Goal: Register for event/course

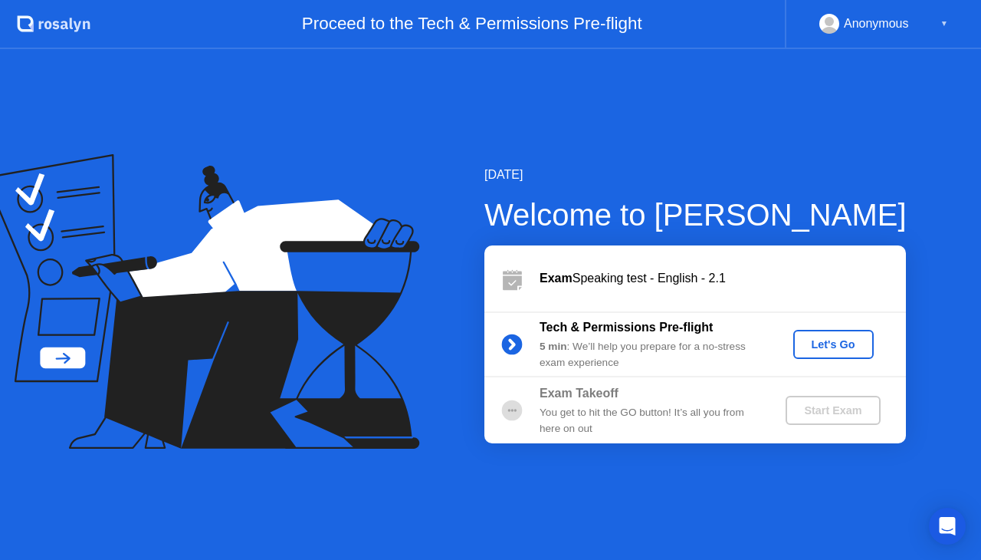
click at [862, 340] on div "Let's Go" at bounding box center [834, 344] width 68 height 12
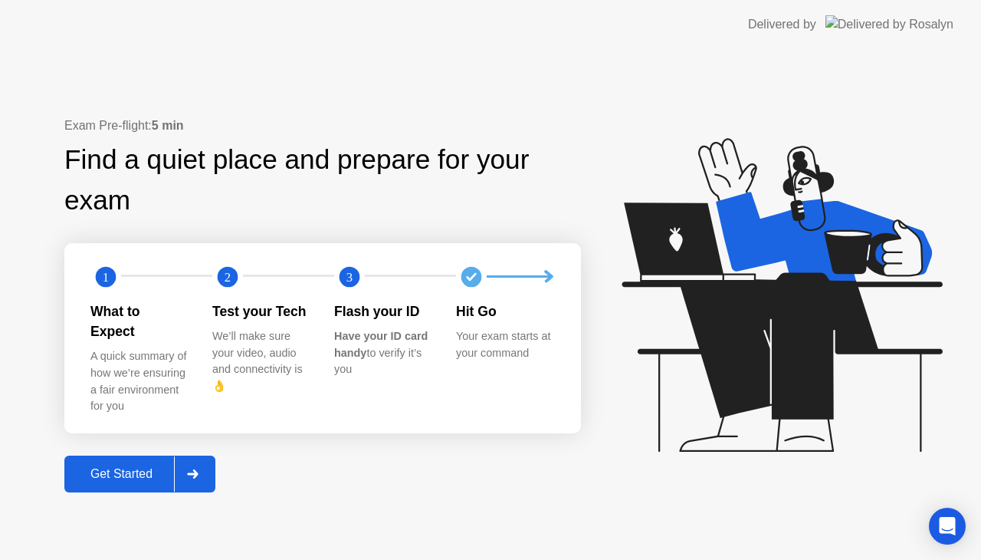
click at [143, 468] on div "Get Started" at bounding box center [121, 474] width 105 height 14
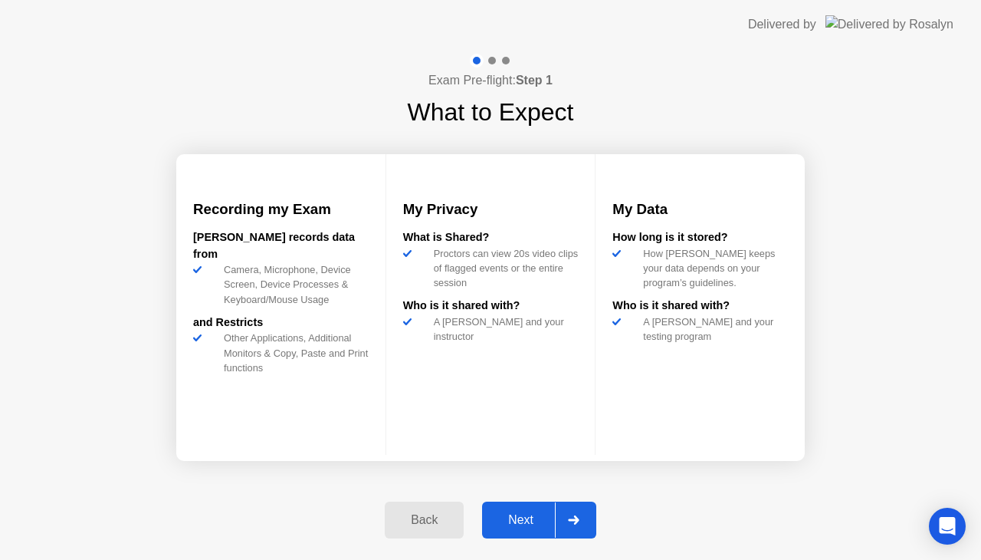
click at [509, 518] on div "Next" at bounding box center [521, 520] width 68 height 14
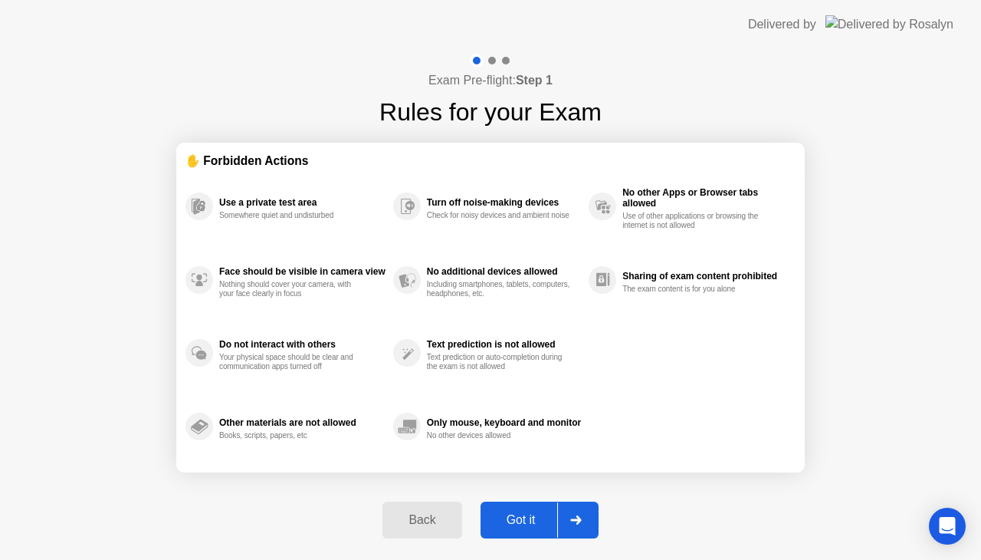
click at [509, 518] on div "Got it" at bounding box center [521, 520] width 72 height 14
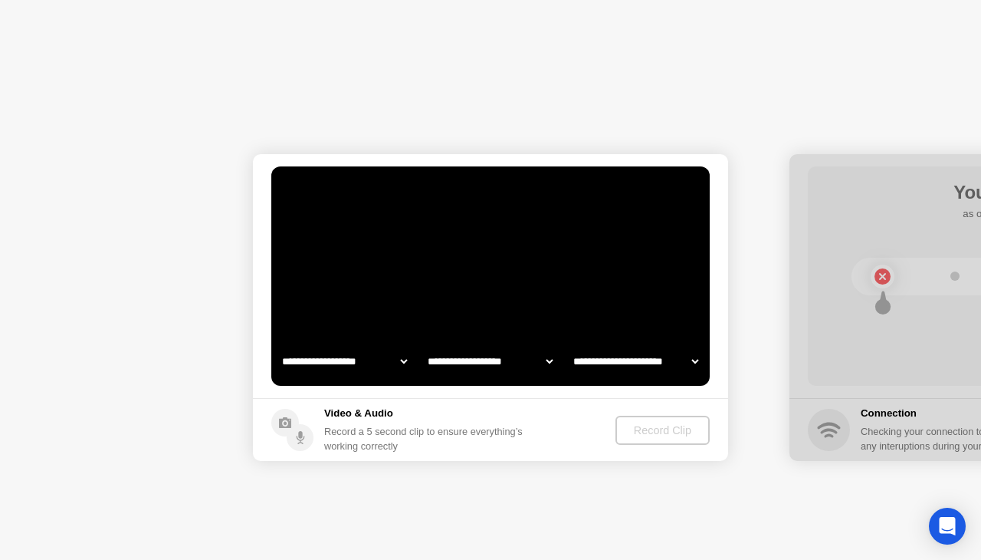
select select "**********"
select select "*******"
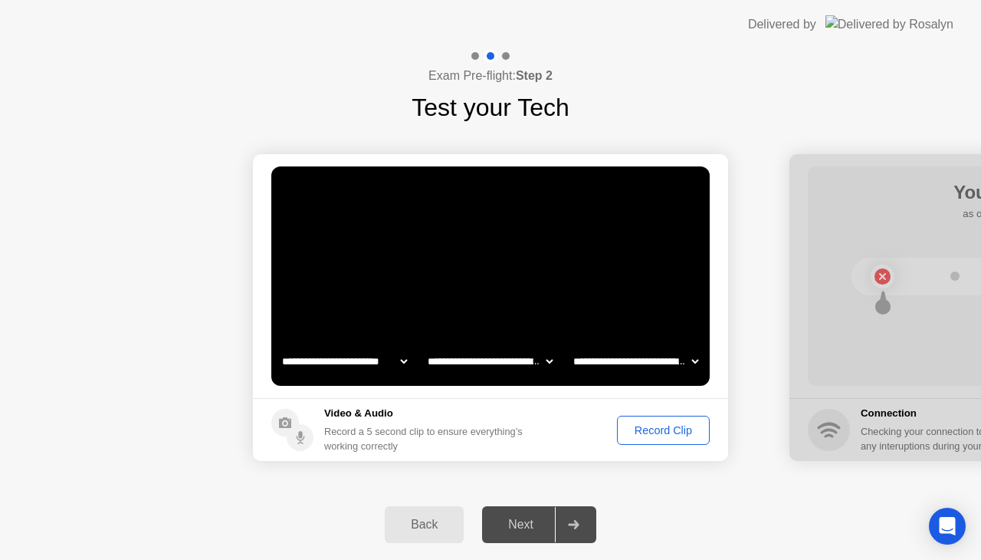
click at [658, 432] on div "Record Clip" at bounding box center [663, 430] width 82 height 12
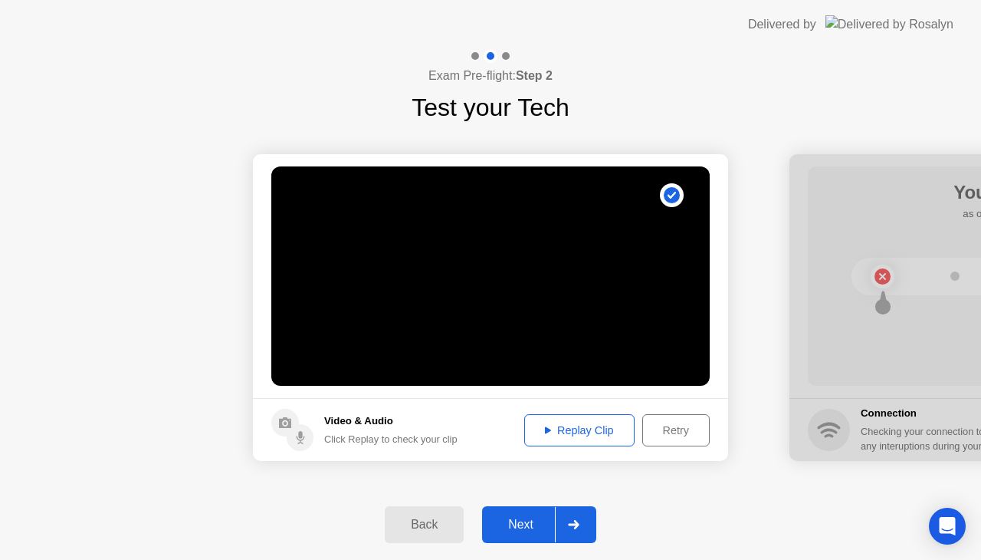
click at [515, 520] on div "Next" at bounding box center [521, 524] width 68 height 14
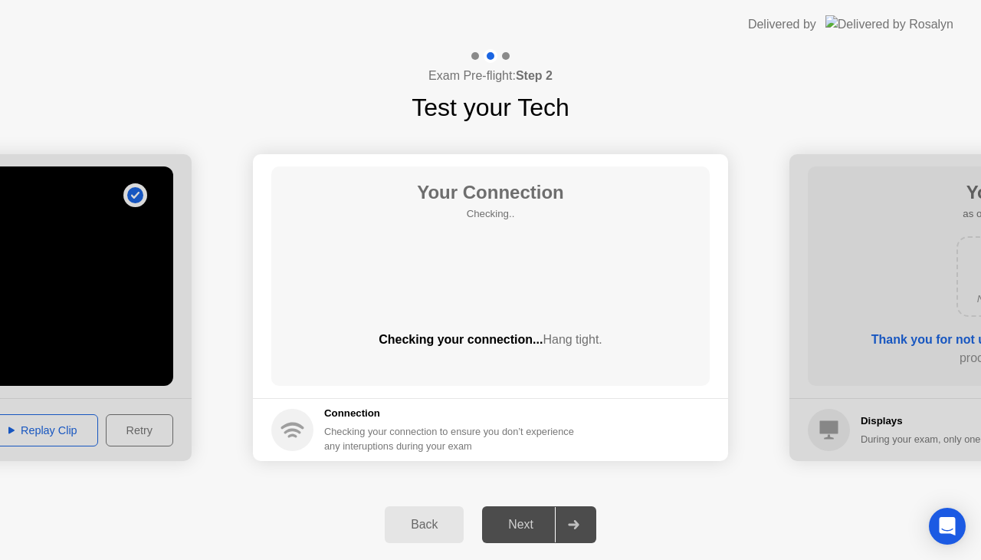
click at [414, 524] on div "Back" at bounding box center [424, 524] width 70 height 14
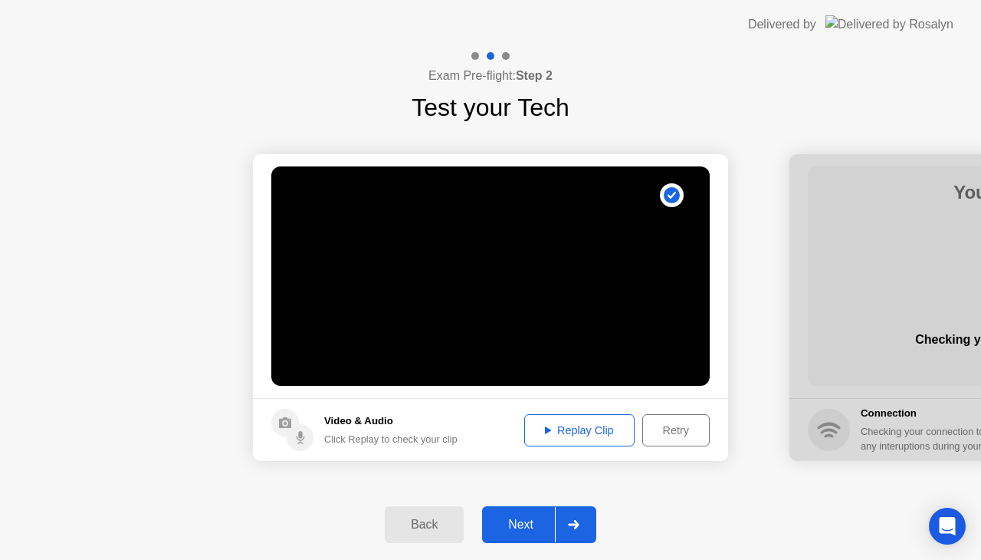
click at [570, 427] on div "Replay Clip" at bounding box center [580, 430] width 100 height 12
click at [547, 429] on icon at bounding box center [548, 429] width 6 height 7
click at [502, 517] on div "Next" at bounding box center [521, 524] width 68 height 14
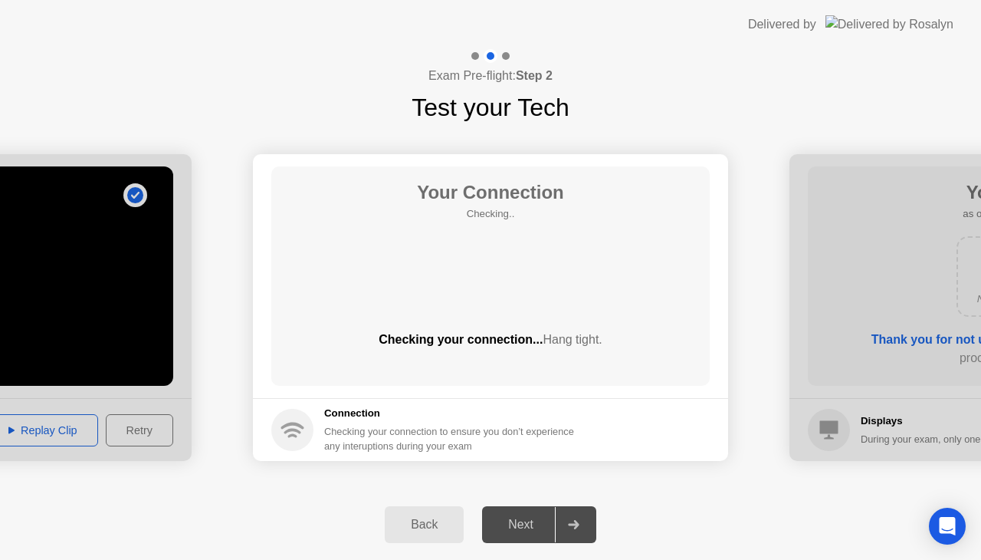
click at [524, 524] on div "Next" at bounding box center [521, 524] width 68 height 14
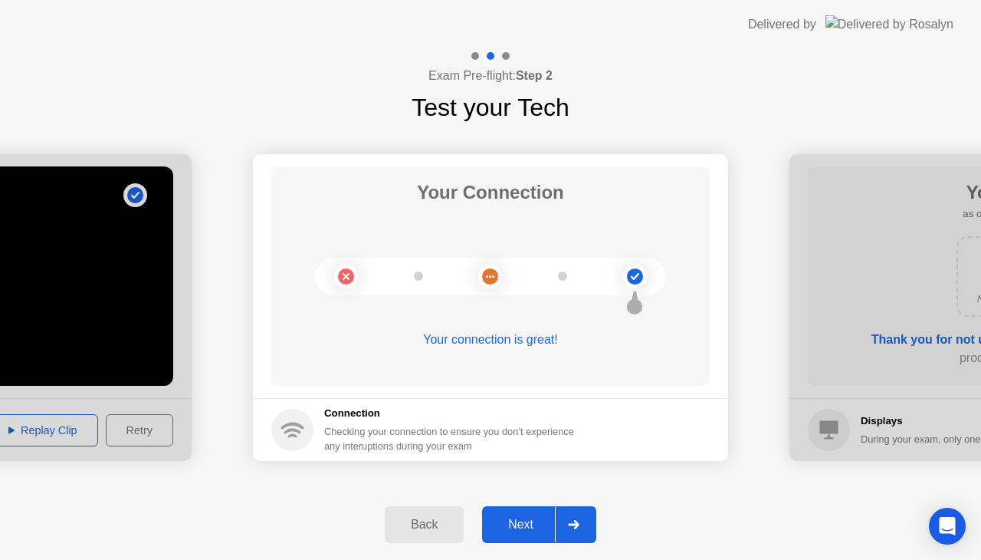
click at [528, 519] on div "Next" at bounding box center [521, 524] width 68 height 14
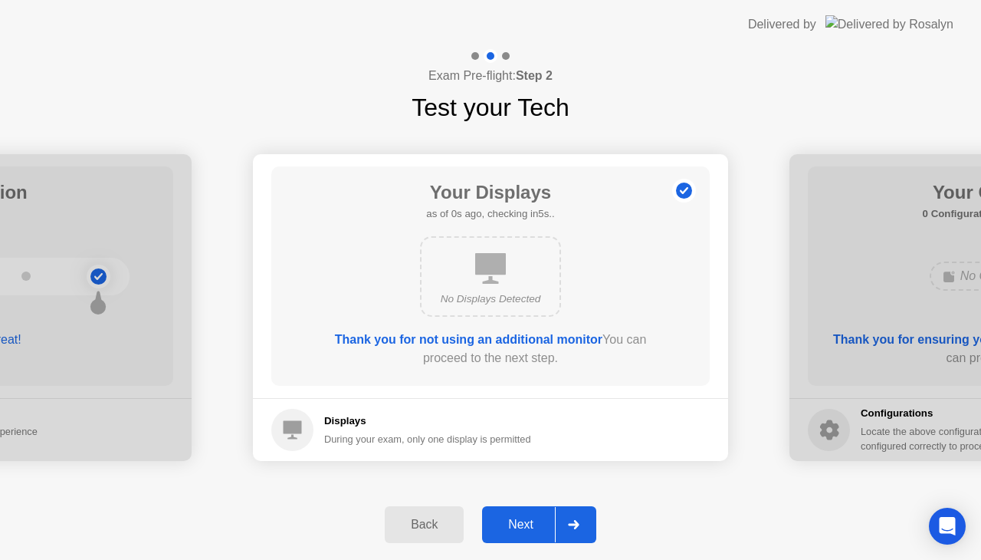
click at [530, 521] on div "Next" at bounding box center [521, 524] width 68 height 14
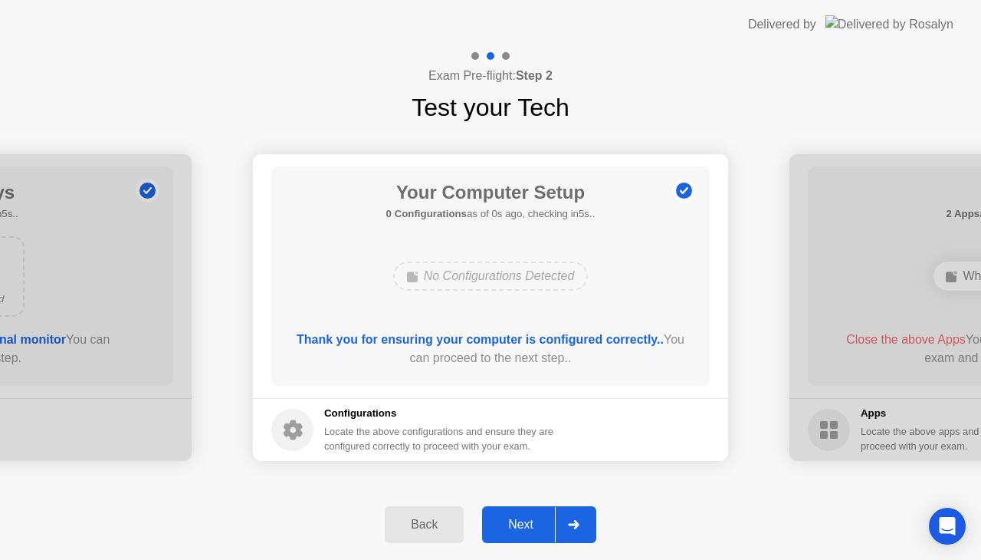
click at [530, 521] on div "Next" at bounding box center [521, 524] width 68 height 14
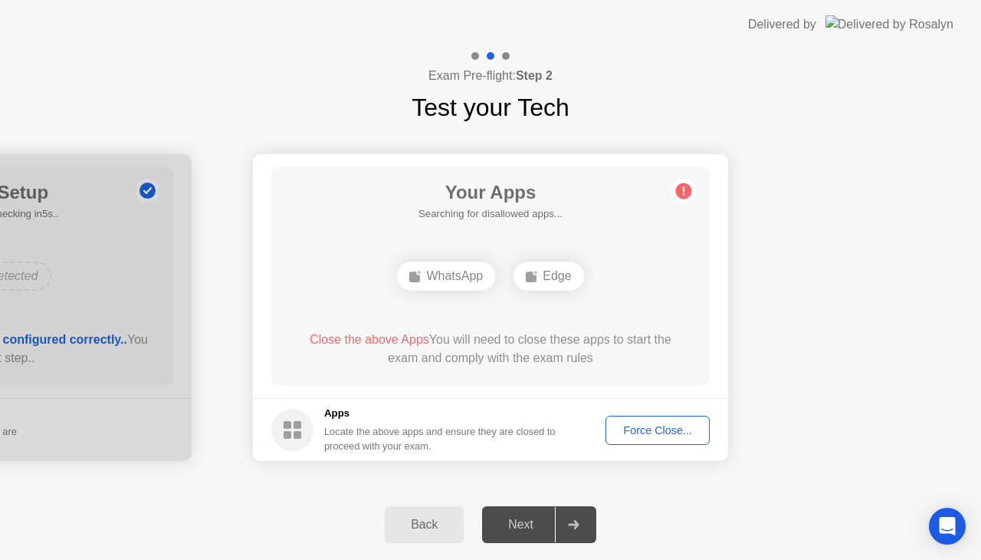
click at [641, 432] on div "Force Close..." at bounding box center [658, 430] width 94 height 12
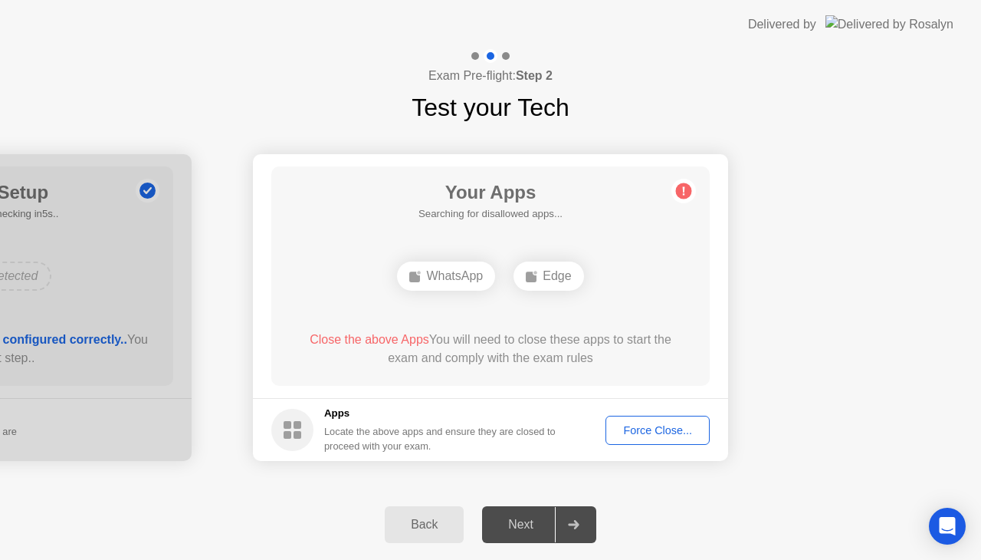
click at [652, 432] on div "Force Close..." at bounding box center [658, 430] width 94 height 12
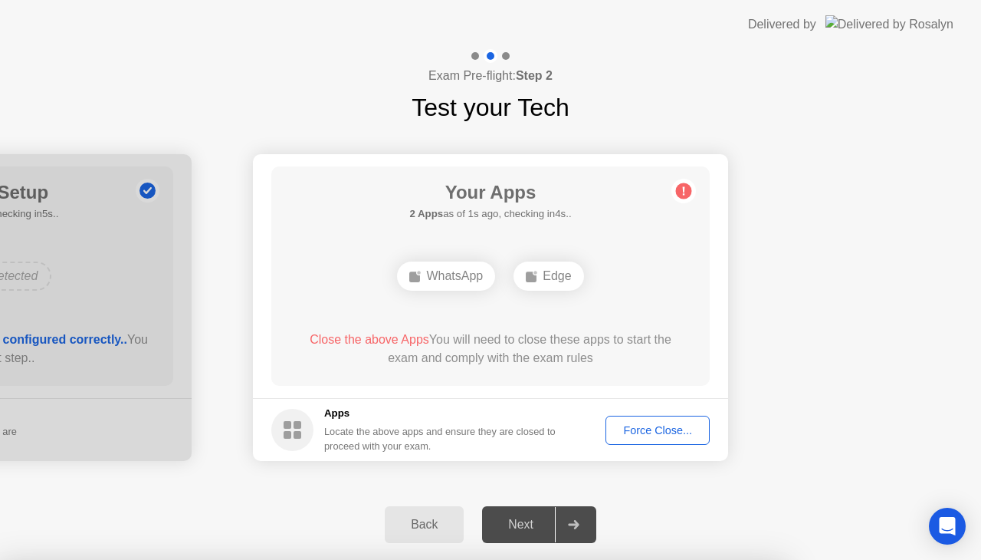
click at [653, 426] on div "Force Close..." at bounding box center [658, 430] width 94 height 12
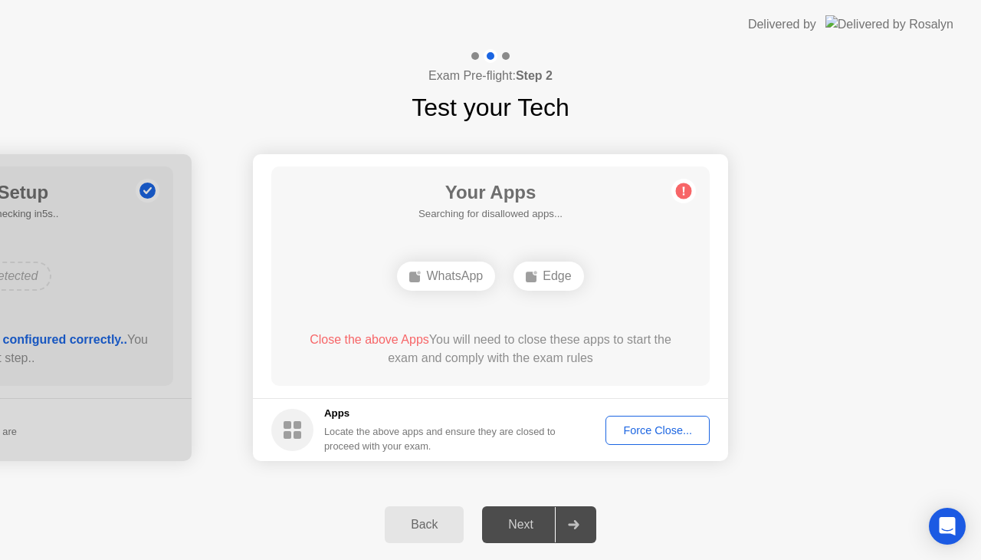
click at [659, 427] on div "Force Close..." at bounding box center [658, 430] width 94 height 12
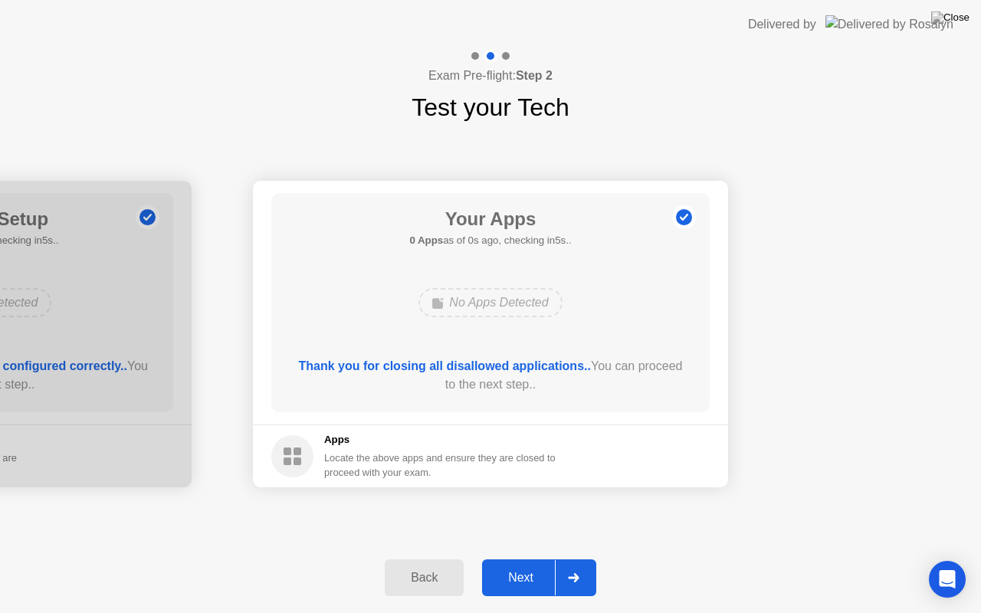
click at [529, 559] on div "Next" at bounding box center [521, 578] width 68 height 14
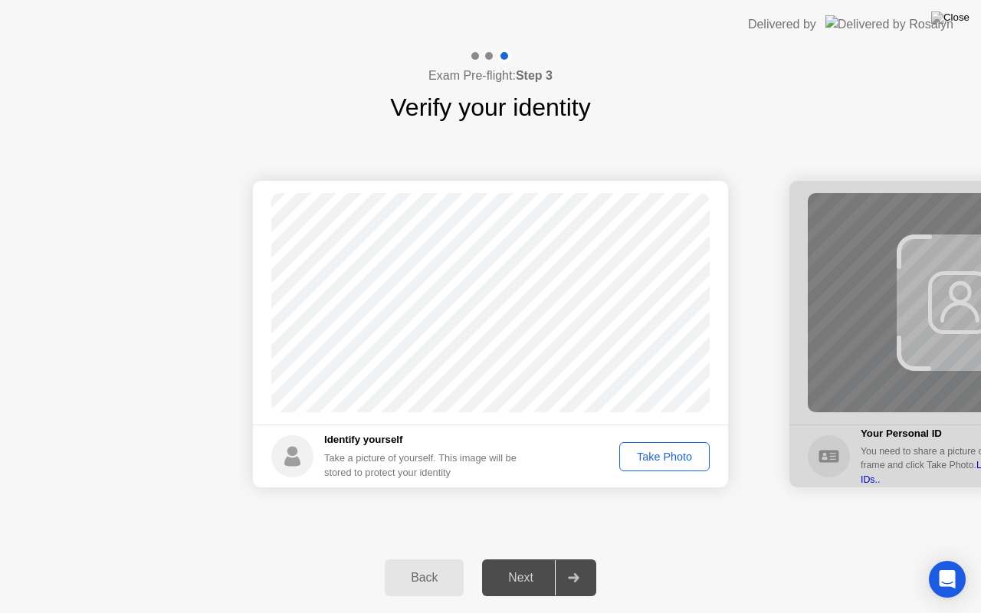
click at [654, 458] on div "Take Photo" at bounding box center [665, 457] width 80 height 12
click at [521, 559] on div "Next" at bounding box center [521, 578] width 68 height 14
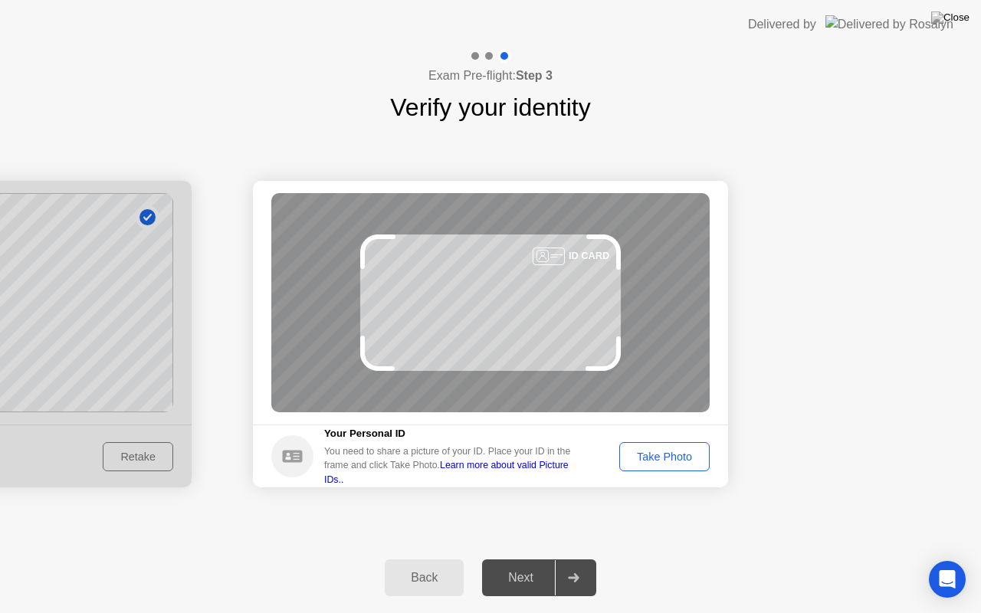
click at [662, 455] on div "Take Photo" at bounding box center [665, 457] width 80 height 12
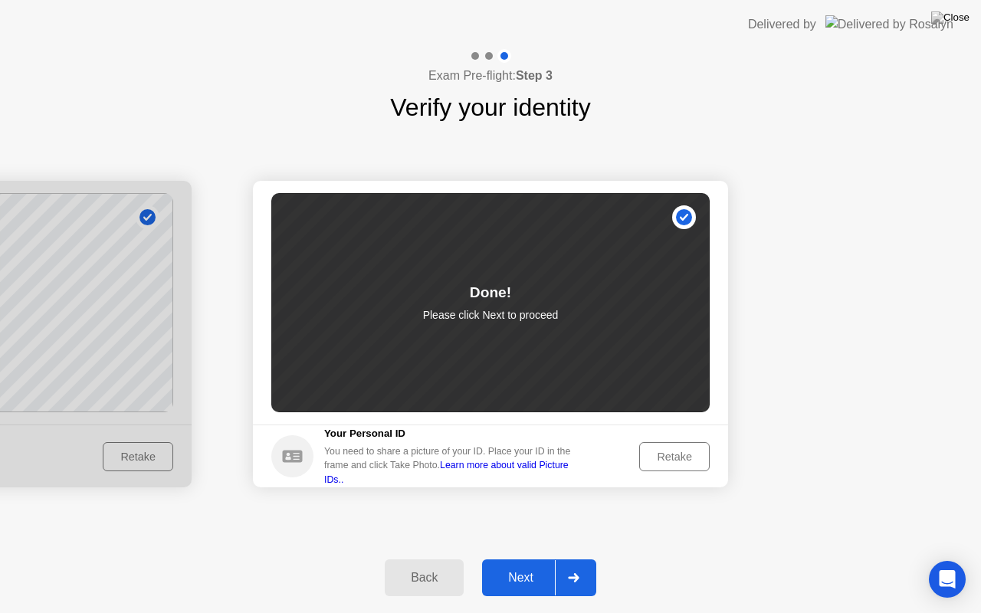
click at [514, 559] on div "Next" at bounding box center [521, 578] width 68 height 14
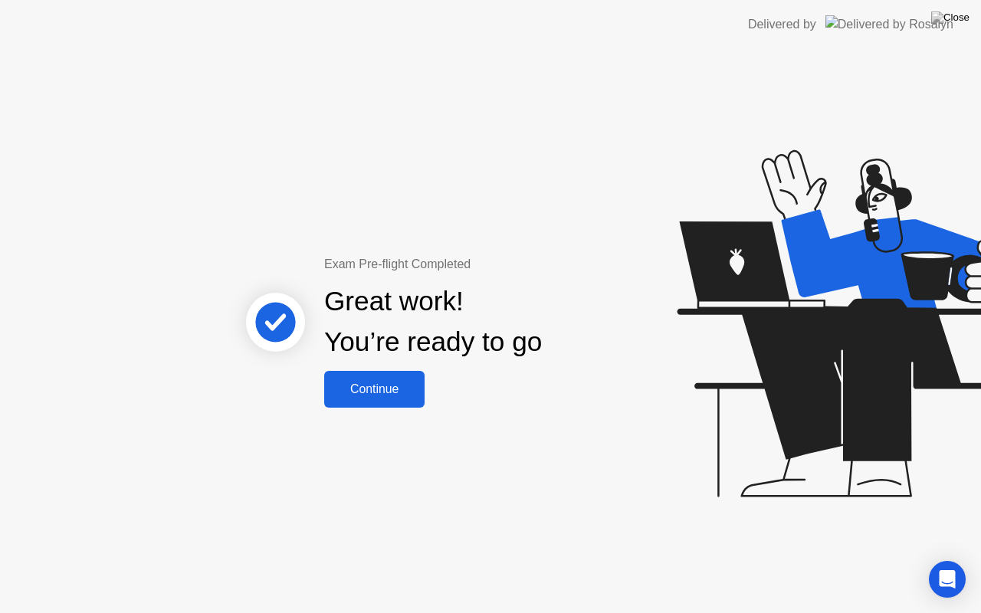
click at [390, 402] on button "Continue" at bounding box center [374, 389] width 100 height 37
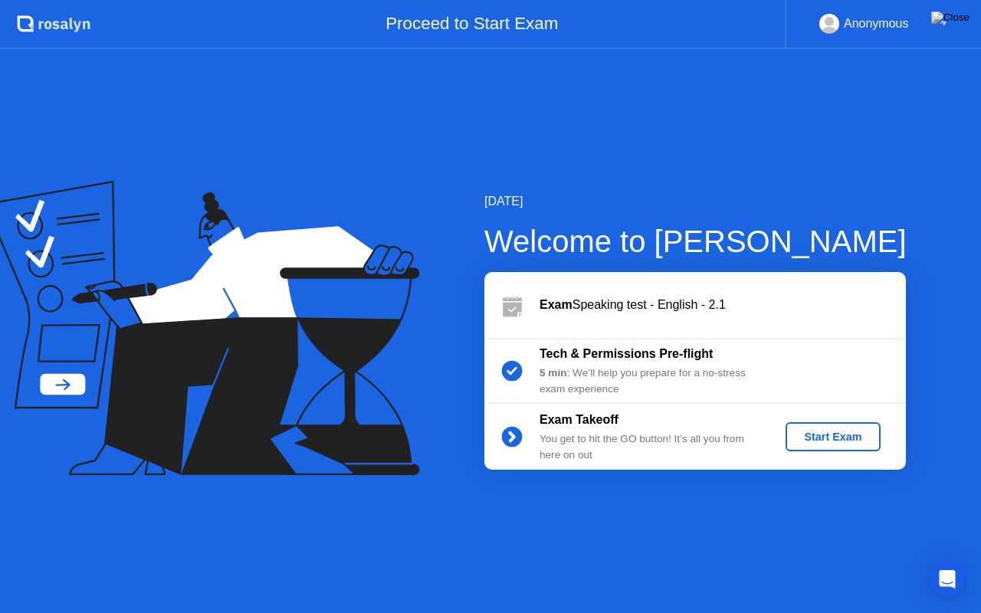
click at [833, 445] on button "Start Exam" at bounding box center [833, 436] width 94 height 29
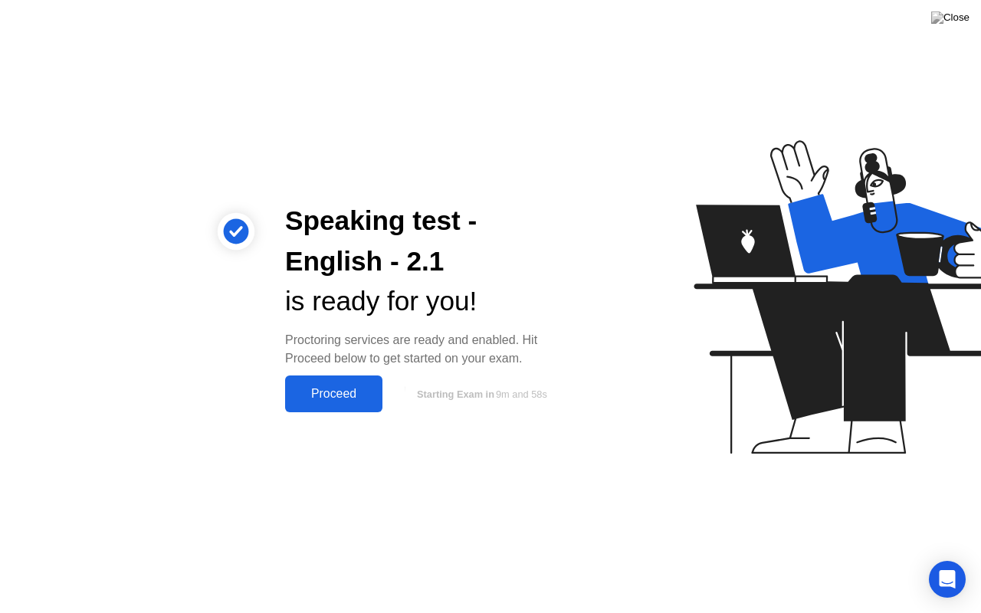
click at [351, 404] on button "Proceed" at bounding box center [333, 394] width 97 height 37
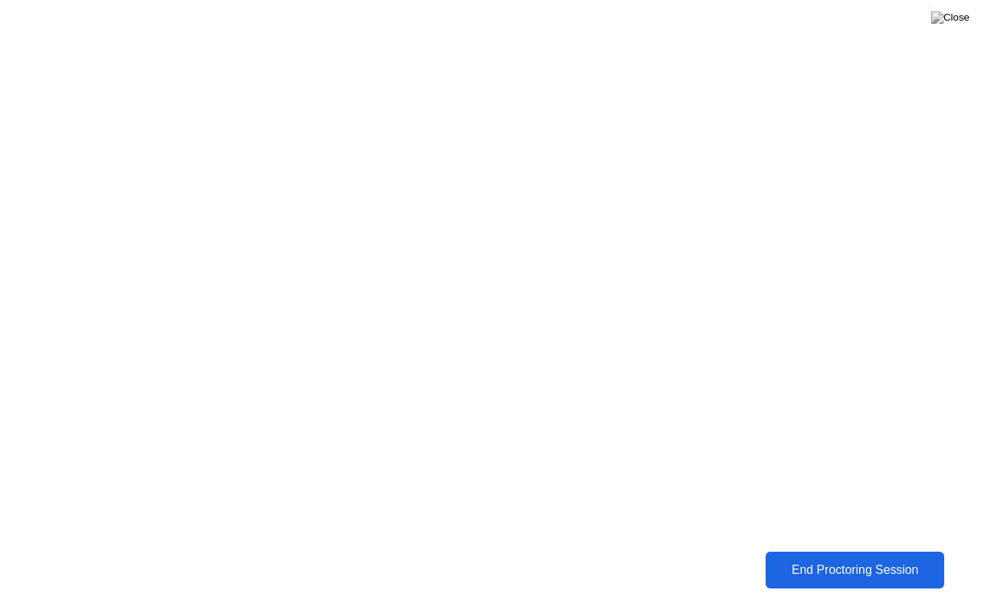
click at [813, 559] on div "End Proctoring Session" at bounding box center [854, 570] width 169 height 14
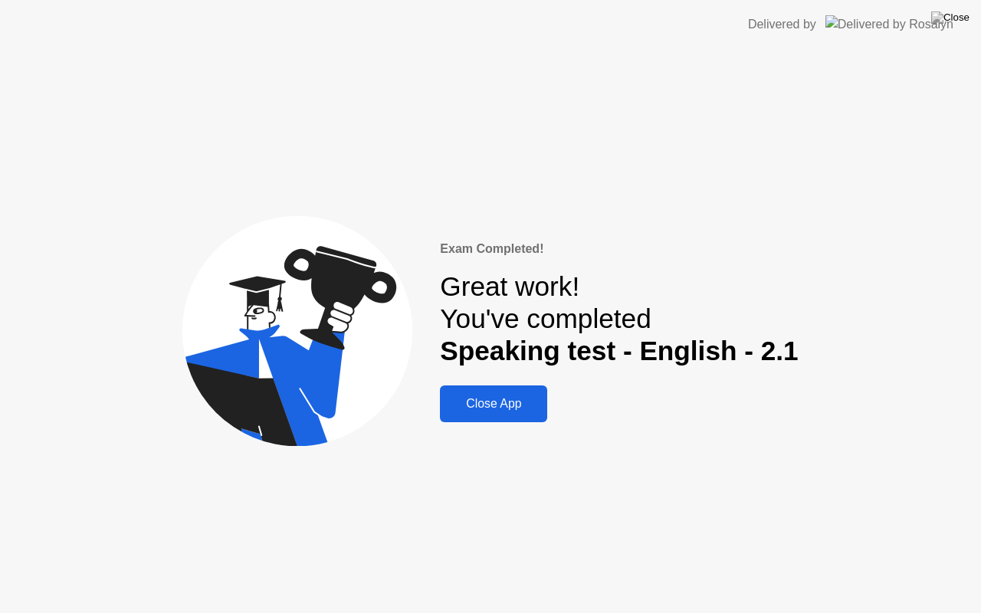
click at [520, 406] on div "Close App" at bounding box center [494, 404] width 98 height 14
